Goal: Information Seeking & Learning: Learn about a topic

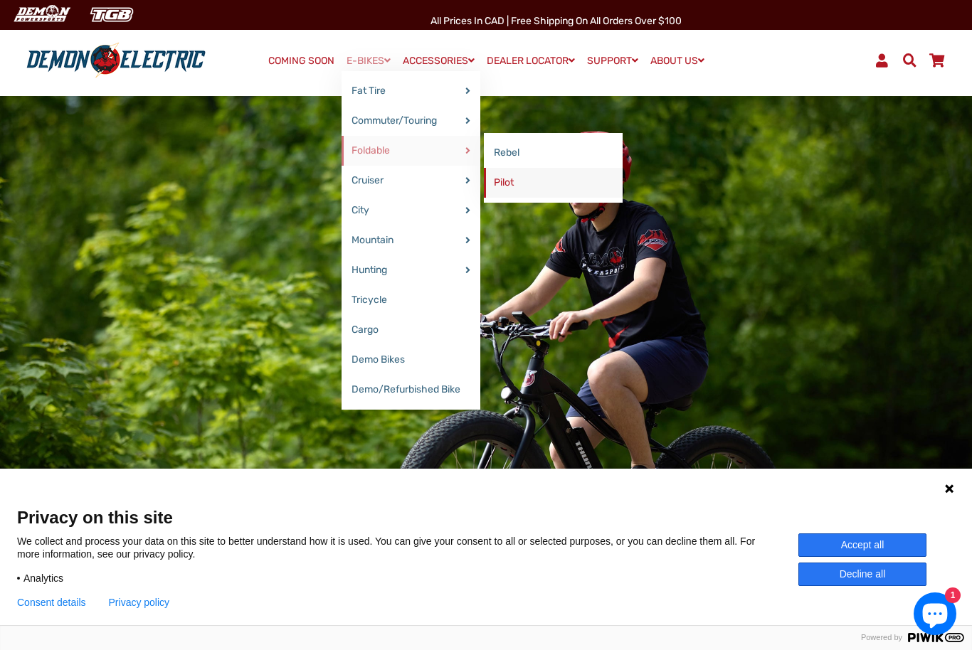
click at [500, 189] on link "Pilot" at bounding box center [553, 183] width 139 height 30
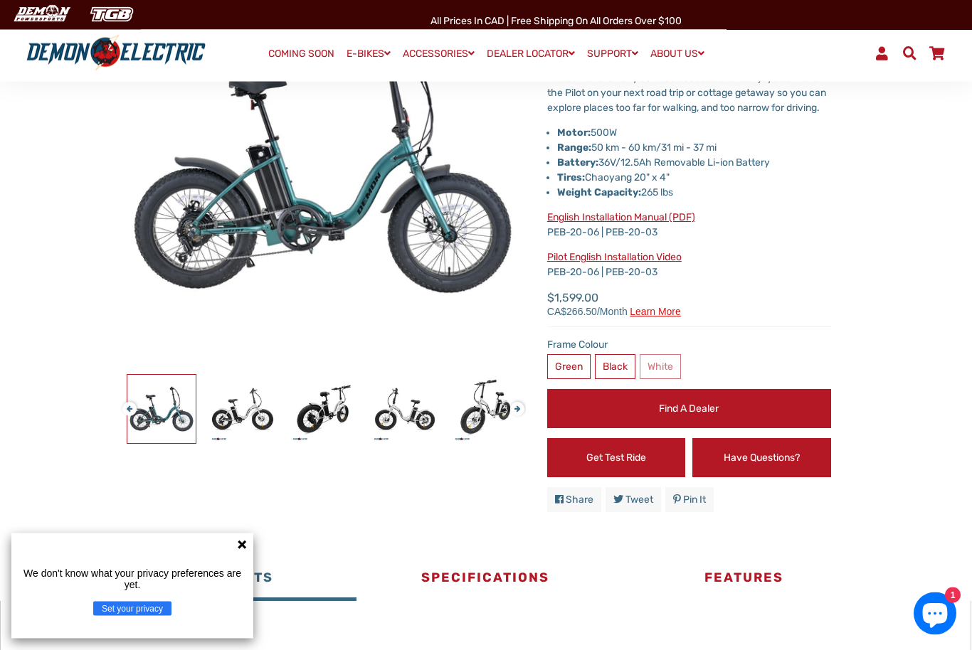
scroll to position [205, 0]
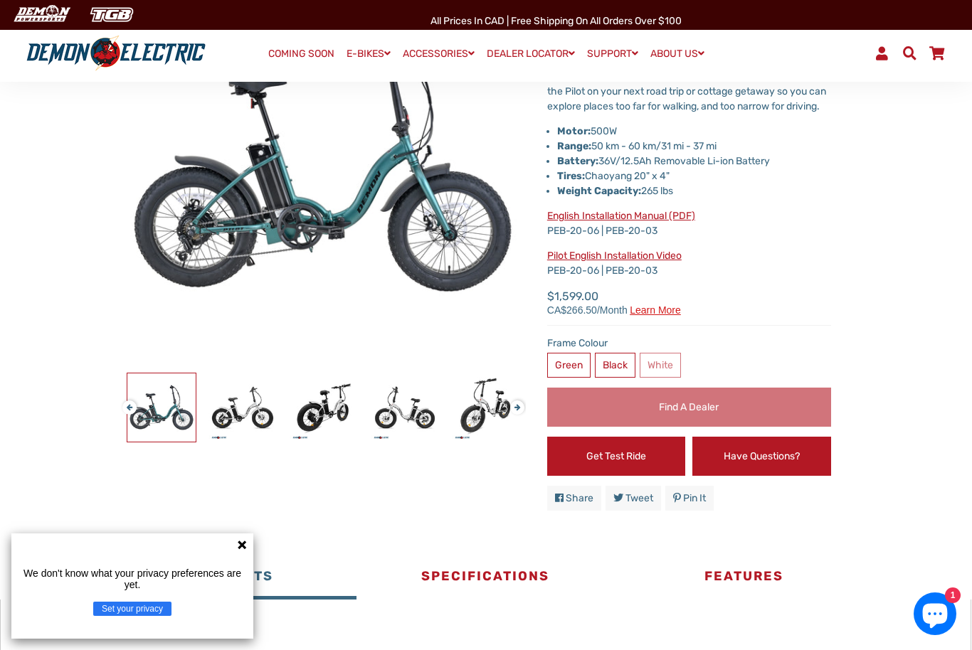
click at [757, 424] on link "Find a Dealer" at bounding box center [689, 407] width 284 height 39
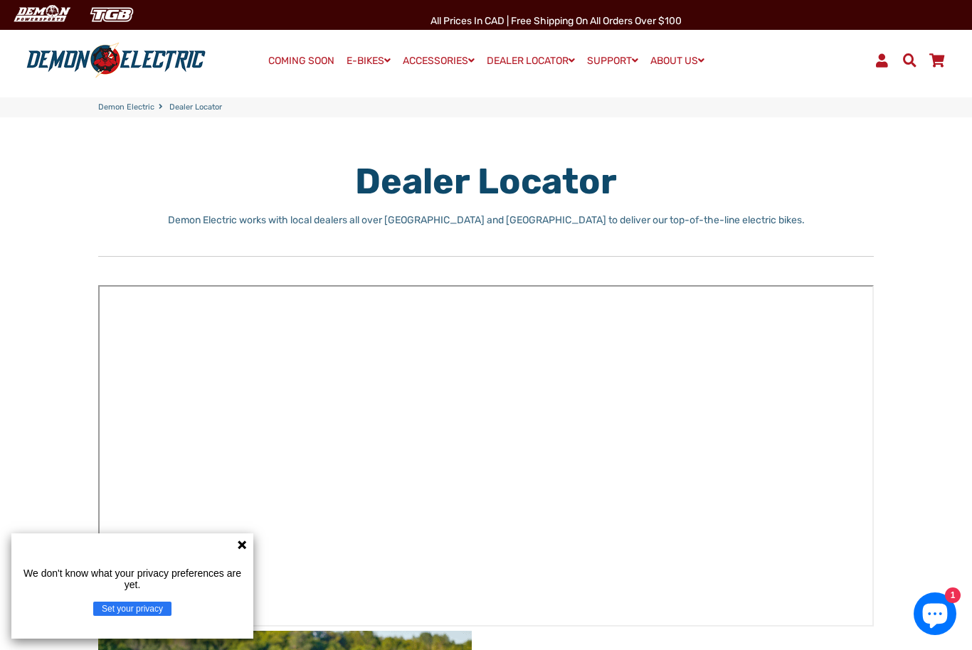
click at [238, 551] on div "We don't know what your privacy preferences are yet. Set your privacy" at bounding box center [132, 586] width 242 height 105
click at [235, 550] on div "We don't know what your privacy preferences are yet. Set your privacy" at bounding box center [132, 586] width 242 height 105
click at [240, 556] on div "We don't know what your privacy preferences are yet. Set your privacy" at bounding box center [132, 586] width 242 height 105
click at [435, 131] on link "OTHER ACCESSORIES" at bounding box center [462, 121] width 129 height 30
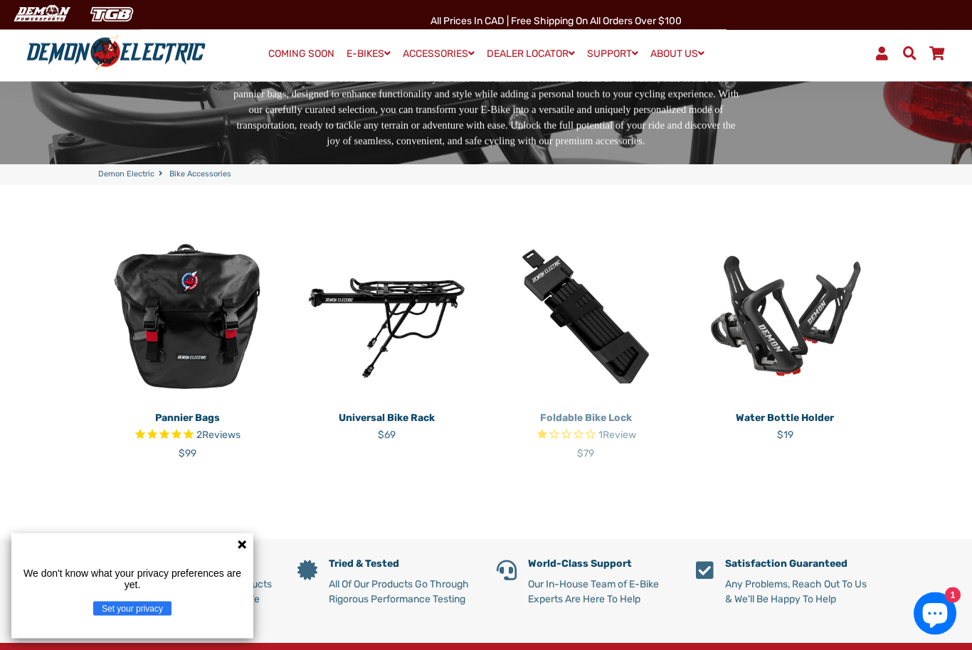
scroll to position [184, 0]
click at [566, 420] on p "Foldable Bike Lock" at bounding box center [586, 418] width 178 height 15
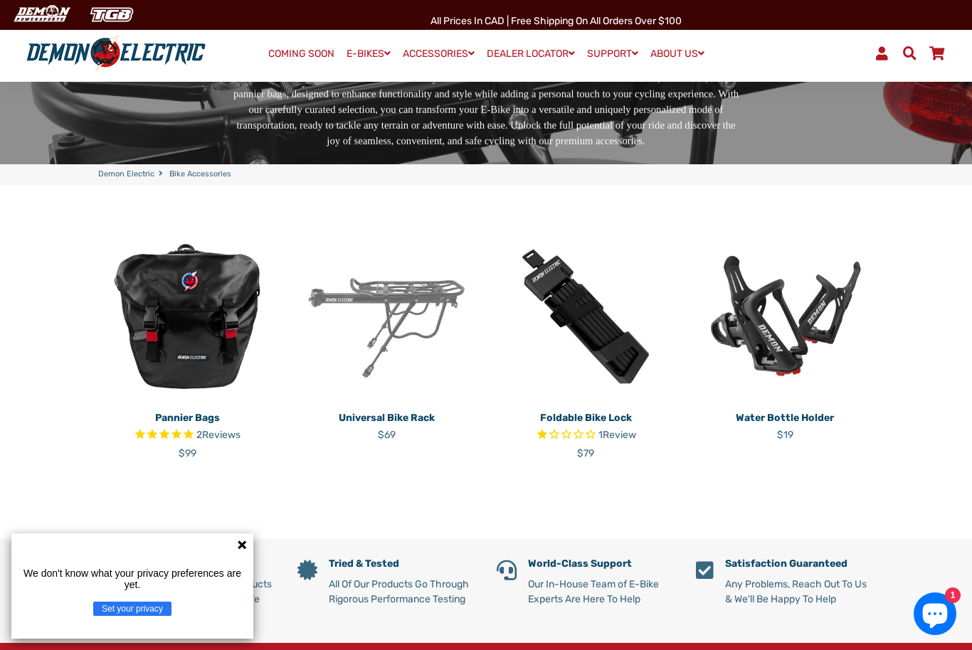
click at [377, 307] on img at bounding box center [386, 317] width 178 height 178
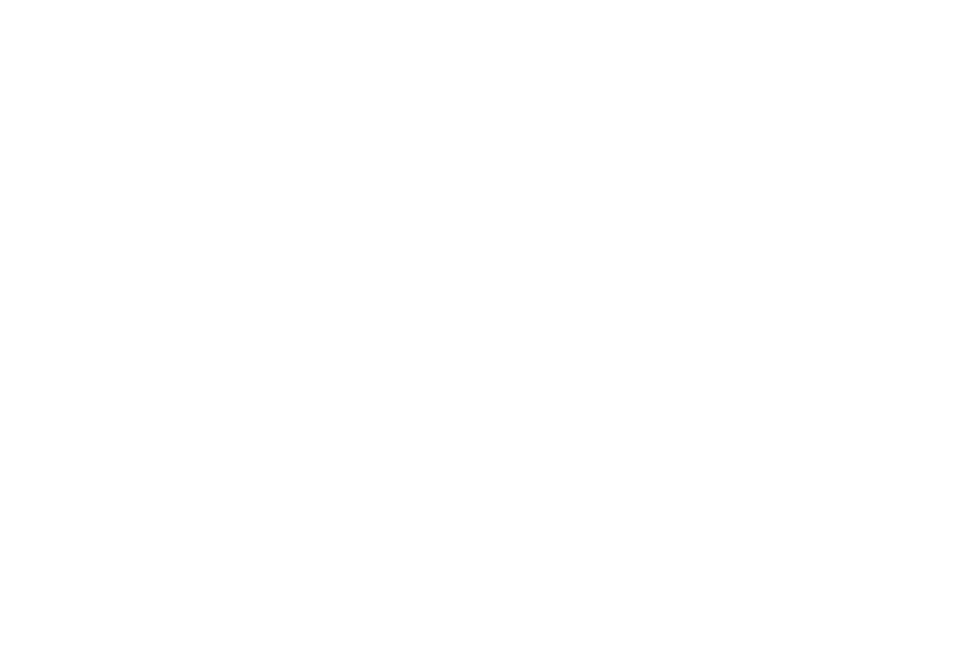
select select "******"
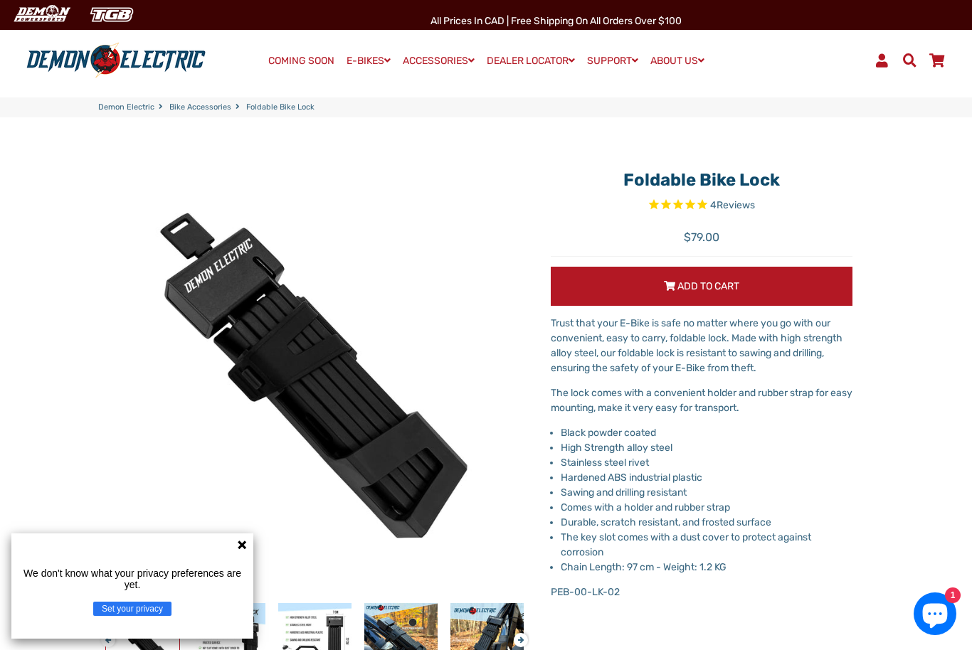
select select "******"
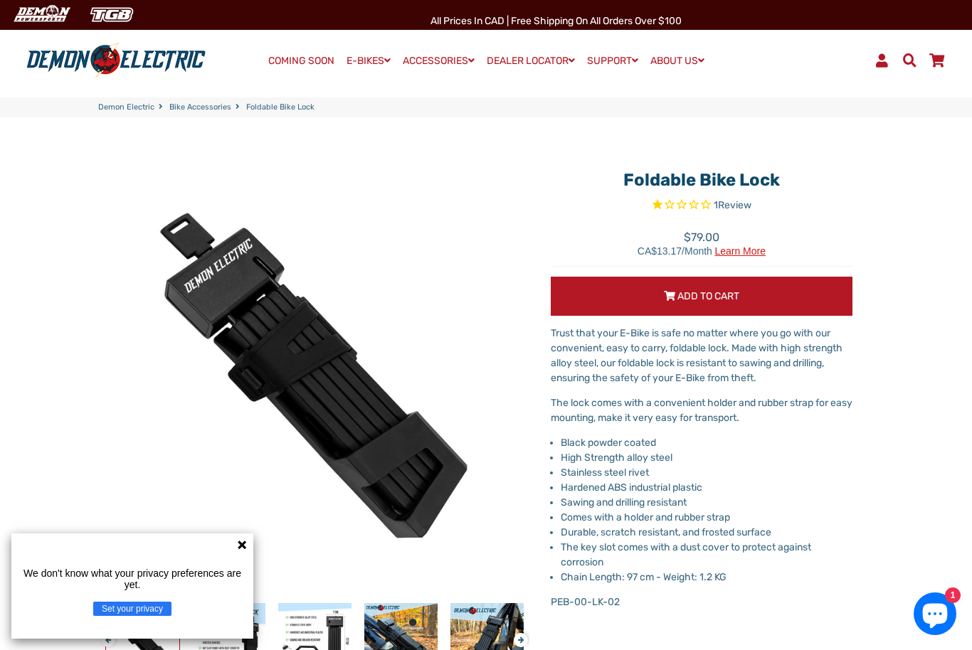
click at [238, 546] on icon at bounding box center [241, 544] width 11 height 11
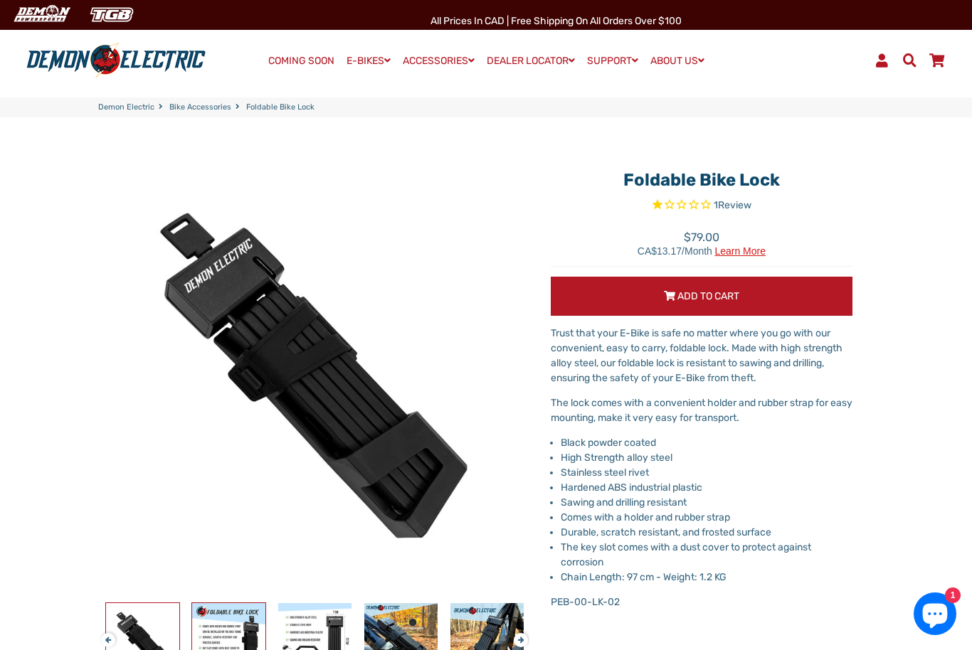
click at [221, 629] on img at bounding box center [228, 639] width 73 height 73
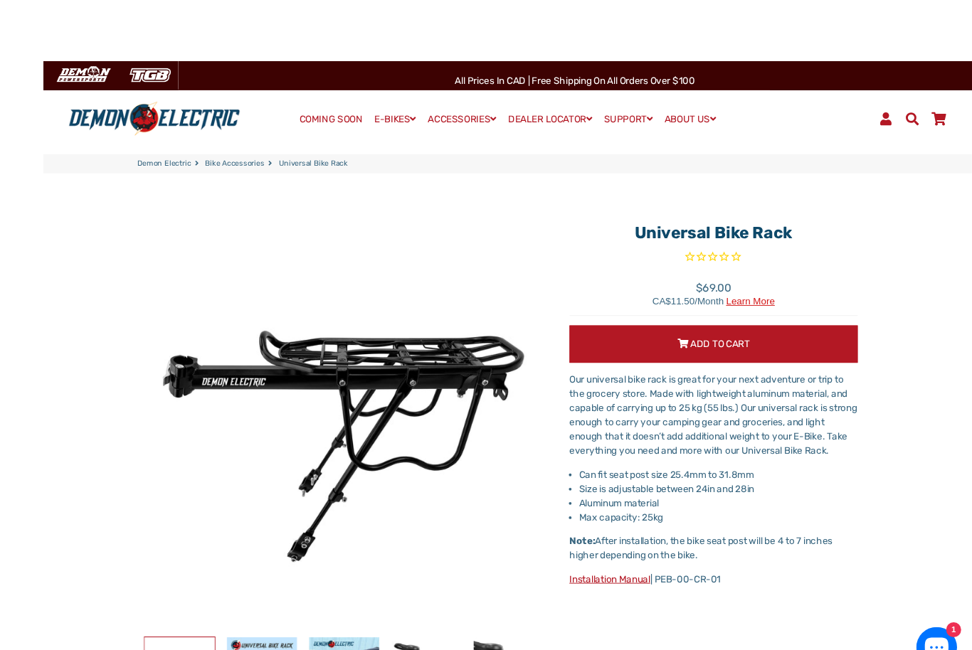
scroll to position [23, 0]
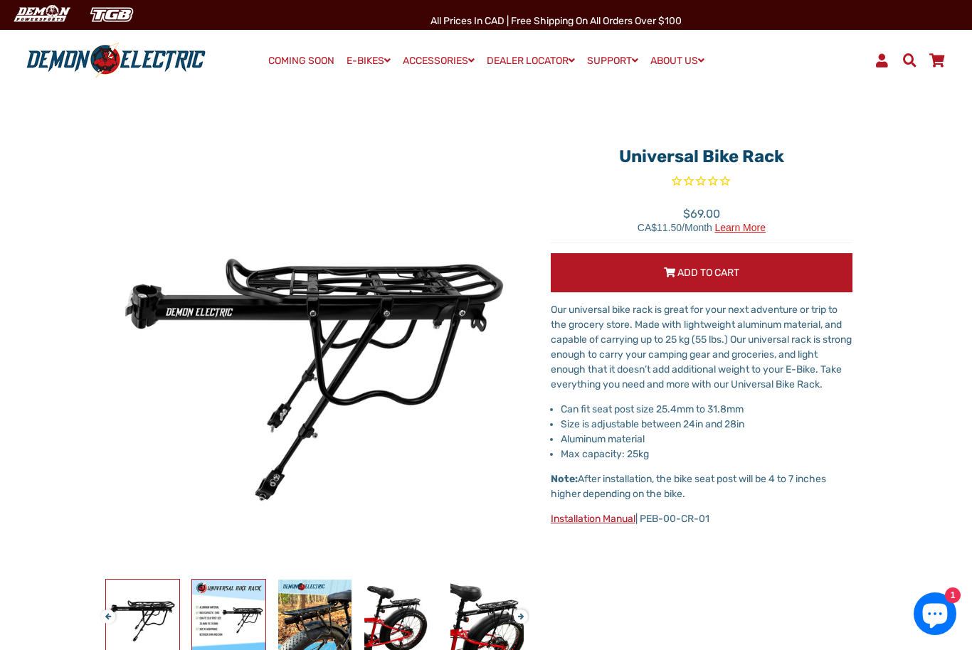
click at [231, 618] on img at bounding box center [228, 616] width 73 height 73
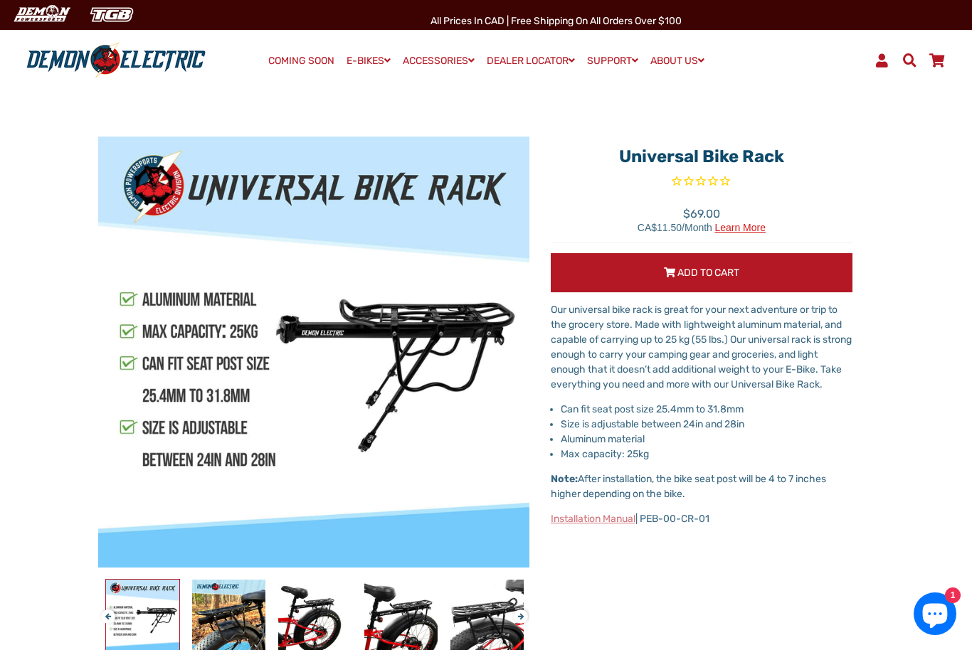
click at [592, 517] on link "Installation Manual" at bounding box center [593, 519] width 85 height 12
click at [43, 63] on img at bounding box center [115, 60] width 189 height 37
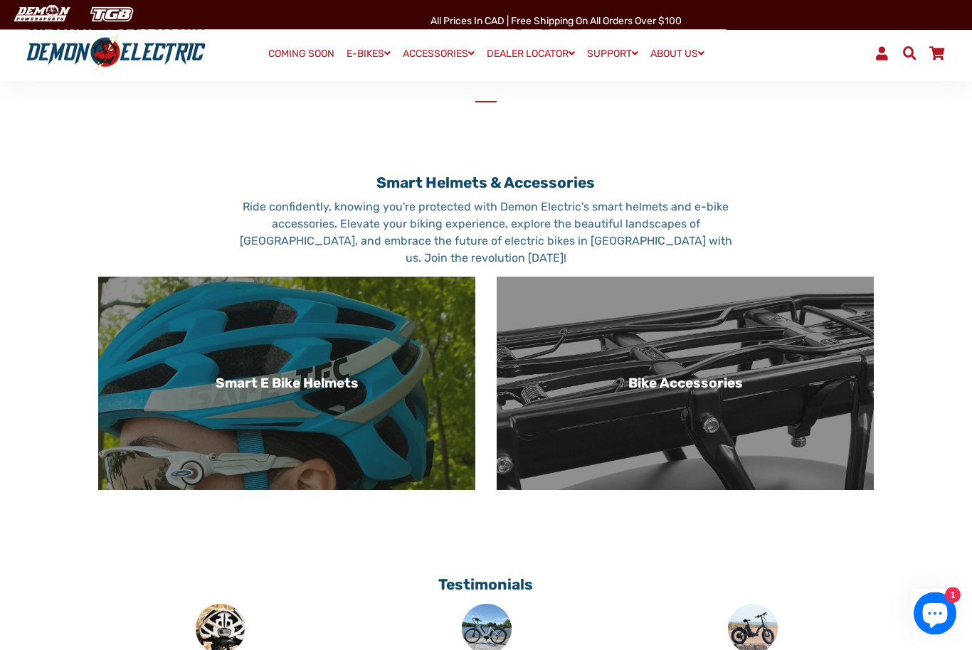
scroll to position [782, 0]
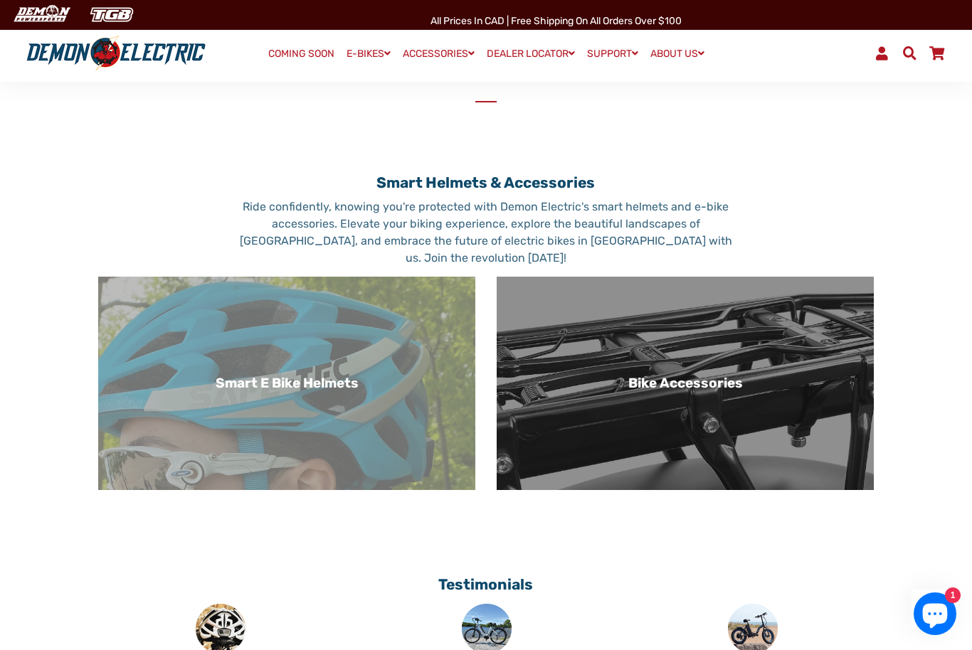
click at [253, 392] on h3 "Smart E Bike Helmets" at bounding box center [287, 384] width 354 height 16
